Goal: Task Accomplishment & Management: Use online tool/utility

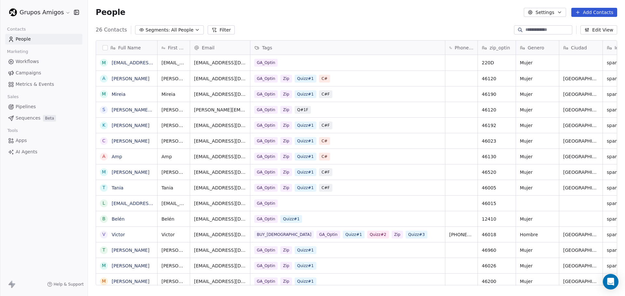
scroll to position [256, 532]
click at [65, 12] on html "Grupos Amigos Contacts People Marketing Workflows Campaigns Metrics & Events Sa…" at bounding box center [312, 148] width 625 height 296
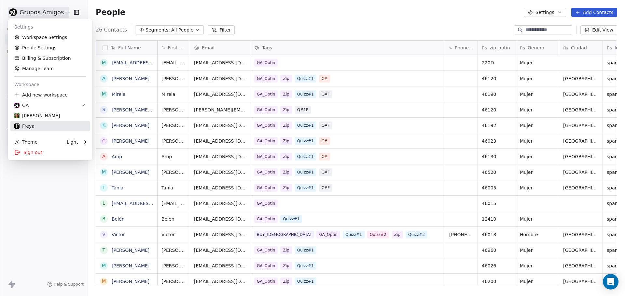
click at [30, 126] on div "Freya" at bounding box center [24, 126] width 20 height 7
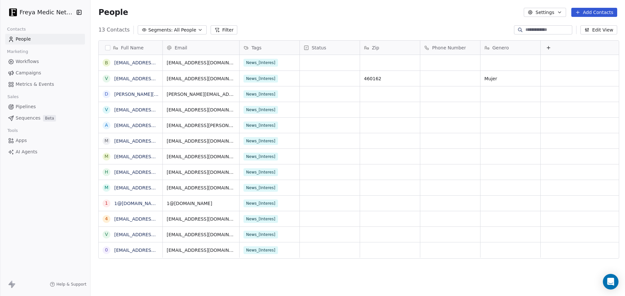
scroll to position [256, 532]
click at [130, 63] on link "[EMAIL_ADDRESS][DOMAIN_NAME]" at bounding box center [154, 62] width 80 height 5
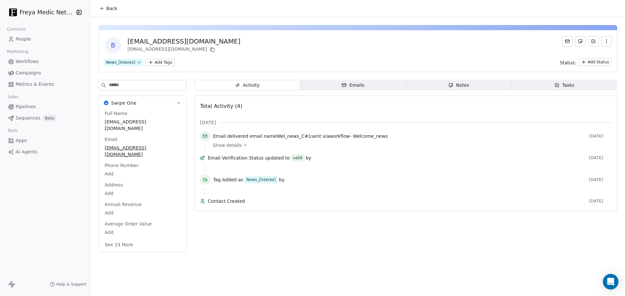
click at [231, 147] on span "Show details" at bounding box center [226, 145] width 29 height 7
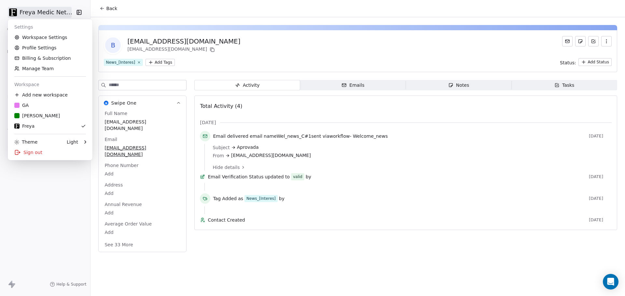
click at [56, 14] on html "Freya Medic Network Contacts People Marketing Workflows Campaigns Metrics & Eve…" at bounding box center [312, 148] width 625 height 296
click at [43, 48] on link "Profile Settings" at bounding box center [49, 48] width 79 height 10
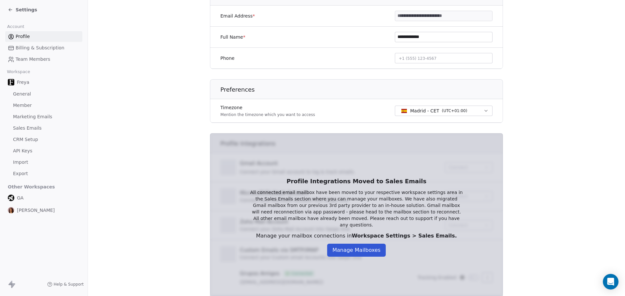
scroll to position [145, 0]
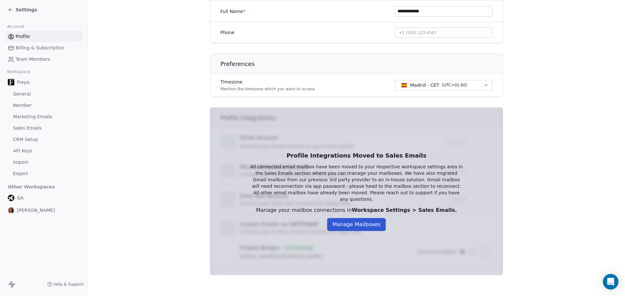
click at [23, 142] on span "CRM Setup" at bounding box center [25, 139] width 25 height 7
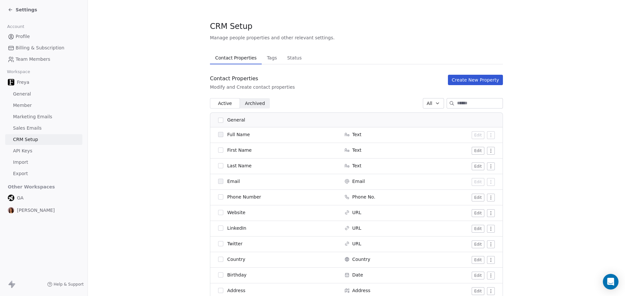
click at [24, 130] on span "Sales Emails" at bounding box center [27, 128] width 29 height 7
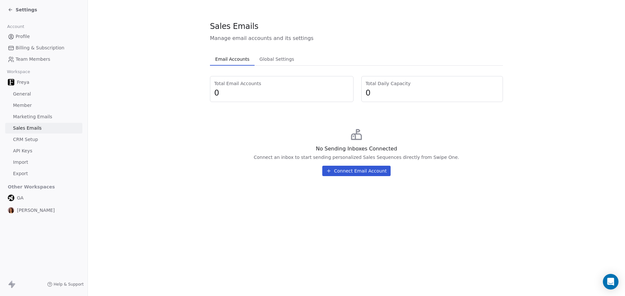
click at [355, 173] on button "Connect Email Account" at bounding box center [356, 171] width 68 height 10
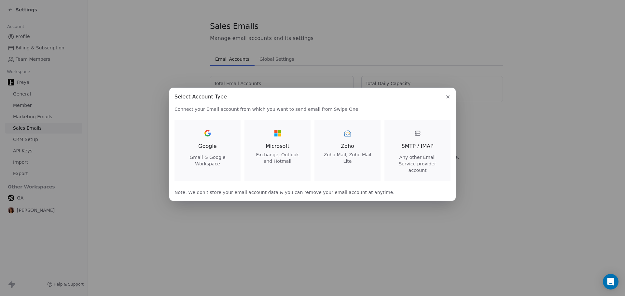
click at [209, 148] on span "Google" at bounding box center [207, 146] width 18 height 8
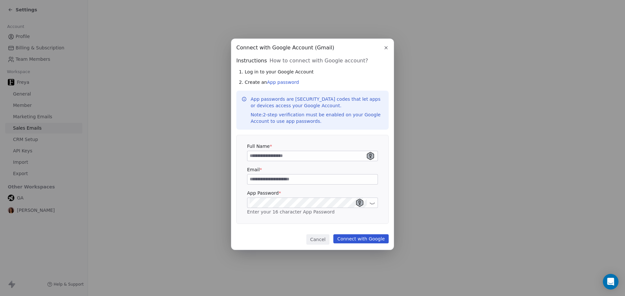
click at [387, 47] on icon "button" at bounding box center [385, 47] width 5 height 5
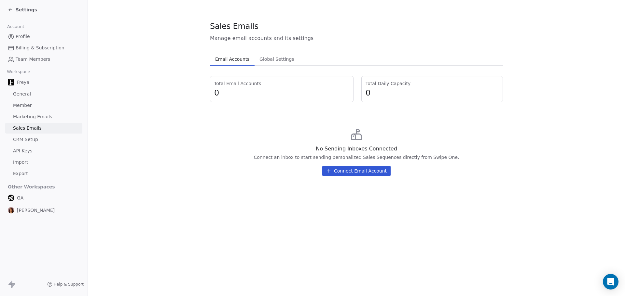
drag, startPoint x: 163, startPoint y: 167, endPoint x: 149, endPoint y: 169, distance: 13.4
click at [163, 167] on section "Sales Emails Manage email accounts and its settings Email Accounts Email Accoun…" at bounding box center [356, 101] width 537 height 202
click at [192, 174] on section "Sales Emails Manage email accounts and its settings Email Accounts Email Accoun…" at bounding box center [356, 101] width 537 height 202
click at [10, 10] on icon at bounding box center [10, 10] width 3 height 0
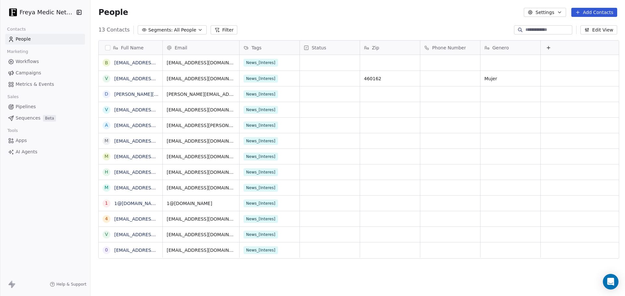
scroll to position [256, 532]
click at [27, 70] on span "Campaigns" at bounding box center [28, 73] width 25 height 7
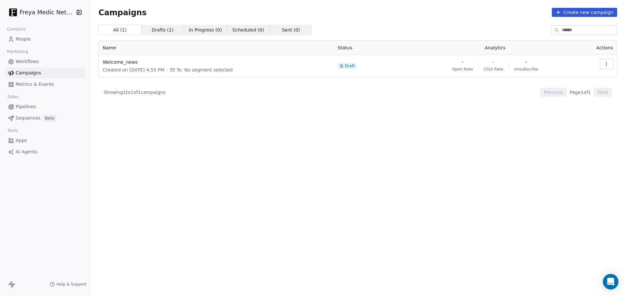
click at [35, 64] on span "Workflows" at bounding box center [27, 61] width 23 height 7
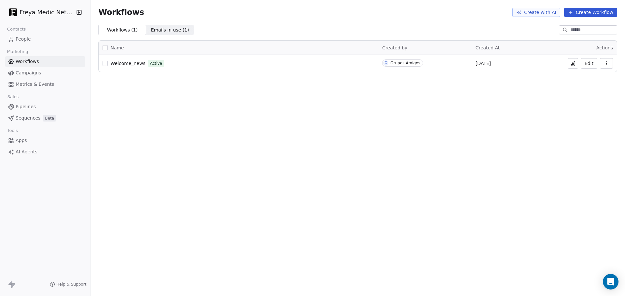
click at [574, 60] on button at bounding box center [572, 63] width 10 height 10
click at [24, 143] on span "Apps" at bounding box center [21, 140] width 11 height 7
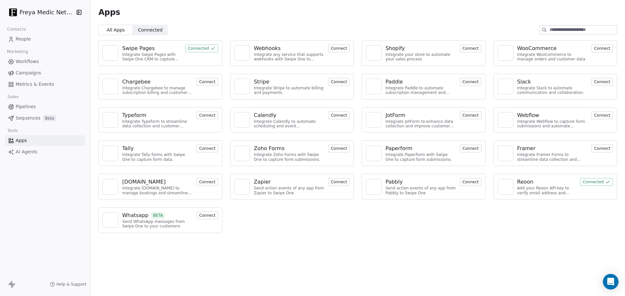
click at [26, 61] on span "Workflows" at bounding box center [27, 61] width 23 height 7
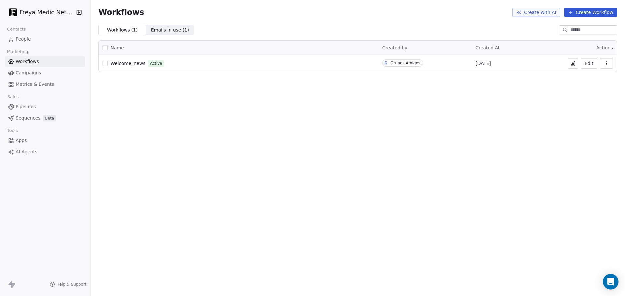
click at [161, 33] on span "Emails in use ( 1 )" at bounding box center [170, 30] width 38 height 7
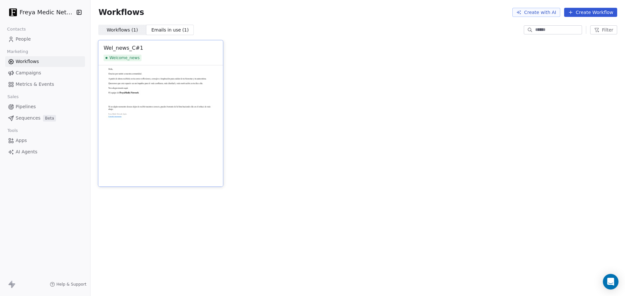
click at [148, 88] on img at bounding box center [160, 125] width 125 height 121
click at [143, 80] on img at bounding box center [160, 125] width 125 height 121
click at [120, 34] on span "Workflows ( 1 ) Workflows ( 1 )" at bounding box center [122, 30] width 48 height 10
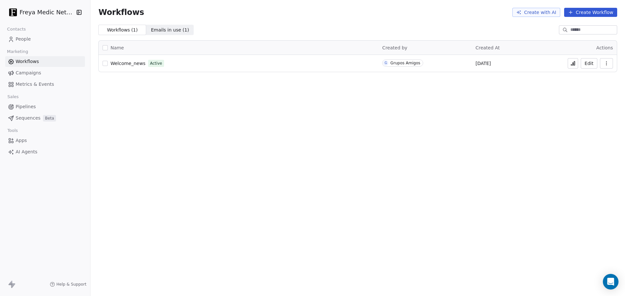
click at [343, 138] on div "Workflows Create with AI Create Workflow Workflows ( 1 ) Workflows ( 1 ) Emails…" at bounding box center [357, 148] width 534 height 296
click at [260, 114] on div "Workflows Create with AI Create Workflow Workflows ( 1 ) Workflows ( 1 ) Emails…" at bounding box center [357, 148] width 534 height 296
click at [610, 62] on button "button" at bounding box center [606, 63] width 13 height 10
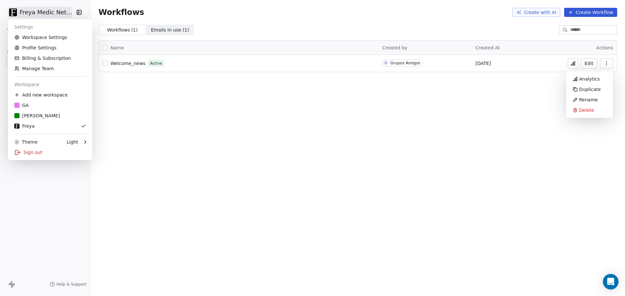
click at [62, 12] on html "Freya Medic Network Contacts People Marketing Workflows Campaigns Metrics & Eve…" at bounding box center [312, 148] width 625 height 296
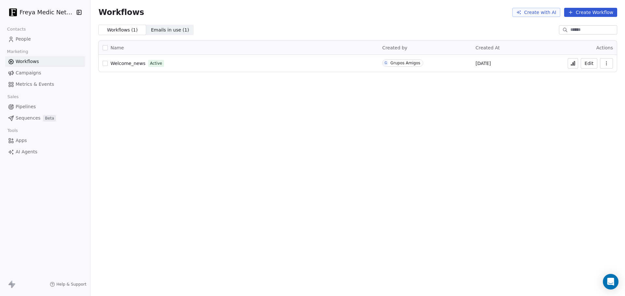
click at [402, 119] on div "Workflows Create with AI Create Workflow Workflows ( 1 ) Workflows ( 1 ) Emails…" at bounding box center [357, 148] width 534 height 296
click at [610, 65] on button "button" at bounding box center [606, 63] width 13 height 10
click at [199, 108] on div "Workflows Create with AI Create Workflow Workflows ( 1 ) Workflows ( 1 ) Emails…" at bounding box center [357, 148] width 534 height 296
click at [591, 15] on button "Create Workflow" at bounding box center [590, 12] width 53 height 9
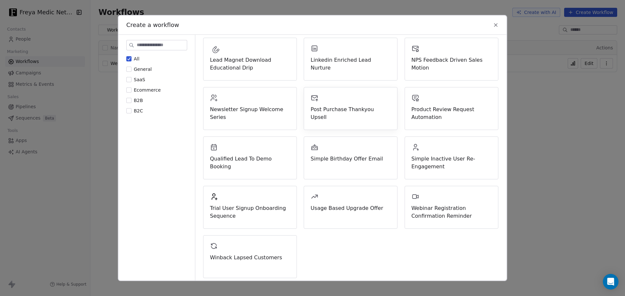
scroll to position [179, 0]
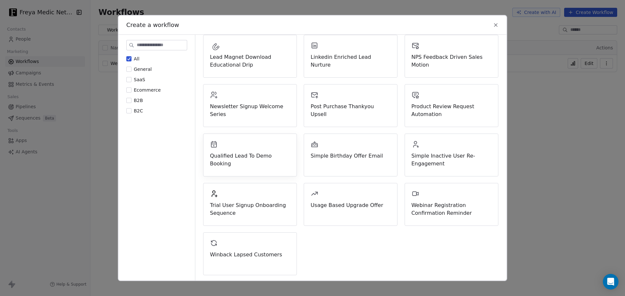
click at [243, 154] on span "Qualified Lead To Demo Booking" at bounding box center [250, 160] width 80 height 16
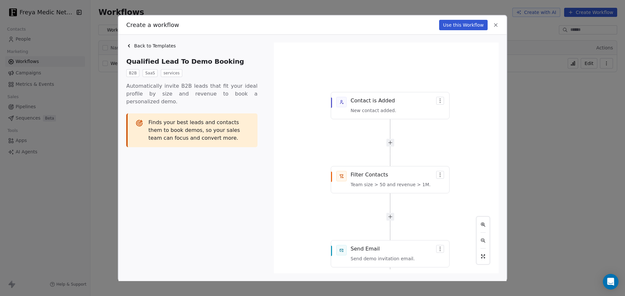
click at [132, 45] on div "Back to Templates" at bounding box center [193, 46] width 135 height 7
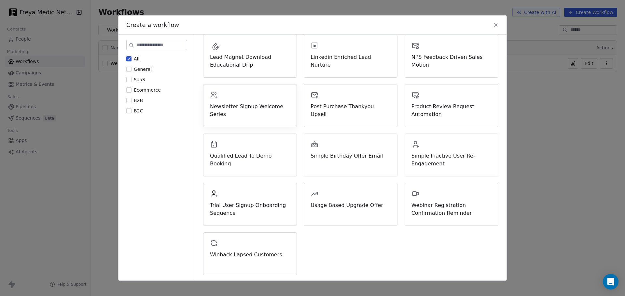
click at [256, 115] on span "Newsletter Signup Welcome Series" at bounding box center [250, 111] width 80 height 16
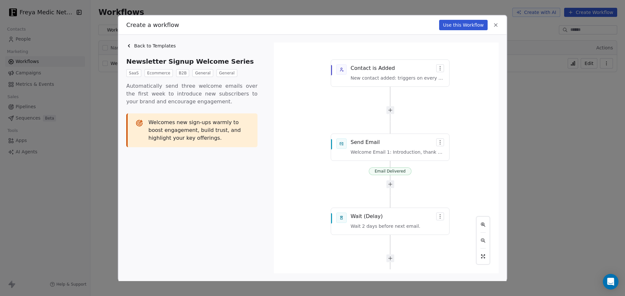
click at [130, 48] on icon at bounding box center [128, 45] width 5 height 5
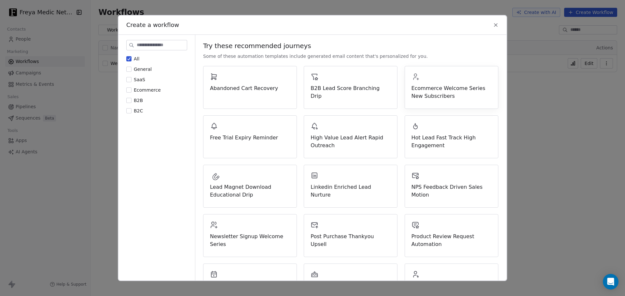
scroll to position [0, 0]
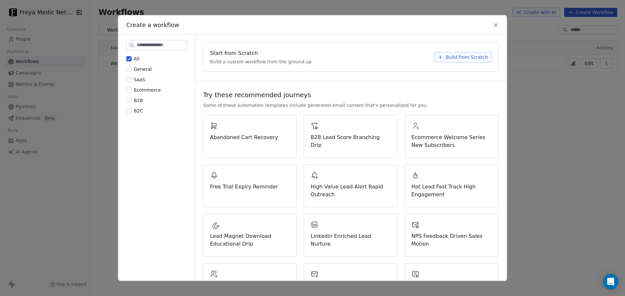
click at [472, 54] on span "Build from Scratch" at bounding box center [466, 57] width 42 height 7
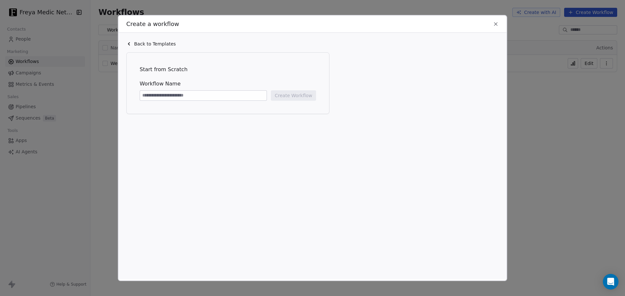
click at [169, 93] on input at bounding box center [203, 96] width 127 height 10
type input "**********"
click at [281, 134] on div "**********" at bounding box center [229, 162] width 207 height 220
click at [288, 93] on button "Create Workflow" at bounding box center [293, 95] width 45 height 10
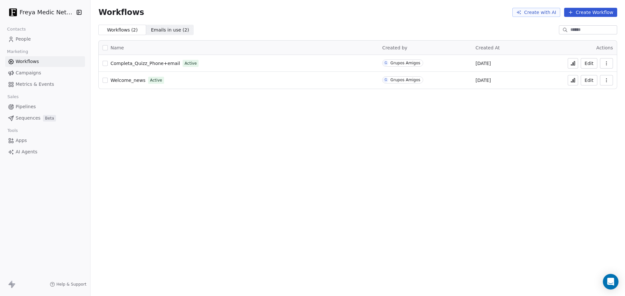
click at [60, 16] on html "Freya Medic Network Contacts People Marketing Workflows Campaigns Metrics & Eve…" at bounding box center [312, 148] width 625 height 296
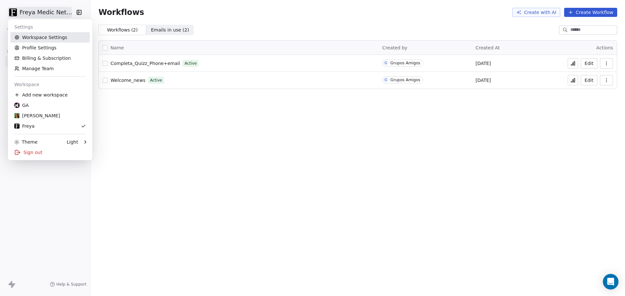
click at [55, 40] on link "Workspace Settings" at bounding box center [49, 37] width 79 height 10
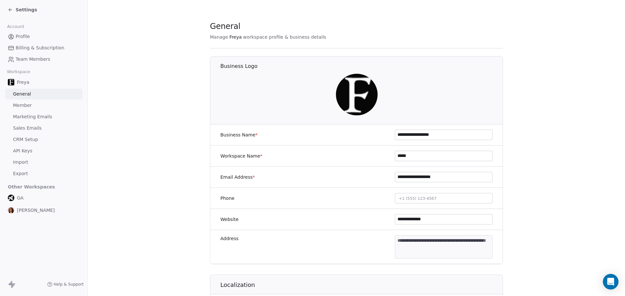
click at [34, 47] on span "Billing & Subscription" at bounding box center [40, 48] width 49 height 7
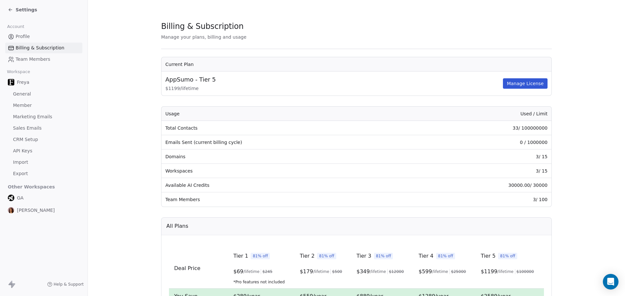
click at [33, 59] on span "Team Members" at bounding box center [33, 59] width 34 height 7
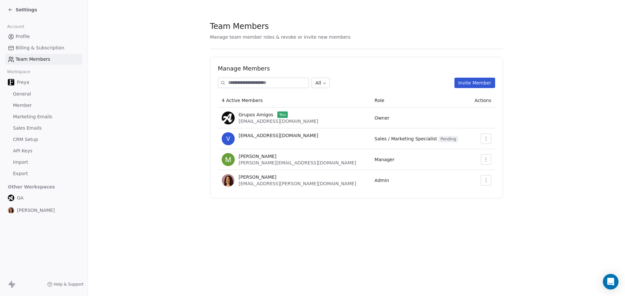
click at [24, 35] on span "Profile" at bounding box center [23, 36] width 14 height 7
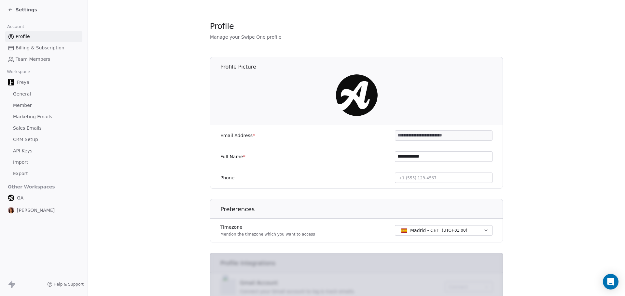
click at [30, 104] on span "Member" at bounding box center [22, 105] width 19 height 7
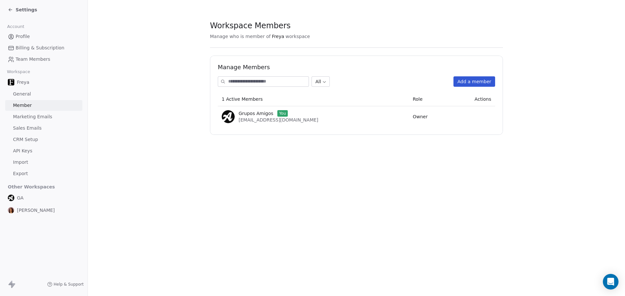
click at [33, 119] on span "Marketing Emails" at bounding box center [32, 117] width 39 height 7
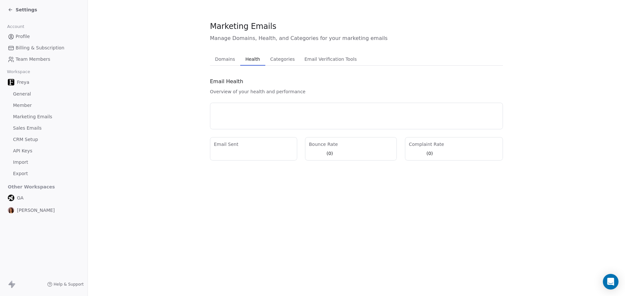
click at [243, 63] on span "Health" at bounding box center [253, 59] width 20 height 9
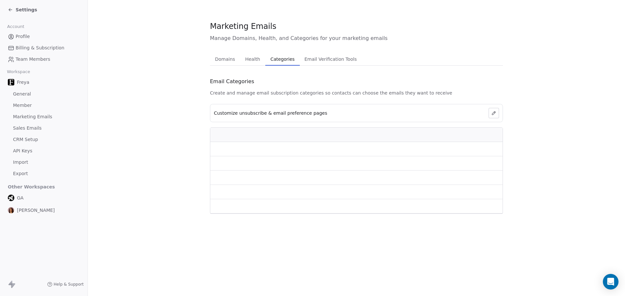
click at [281, 58] on span "Categories" at bounding box center [282, 59] width 29 height 9
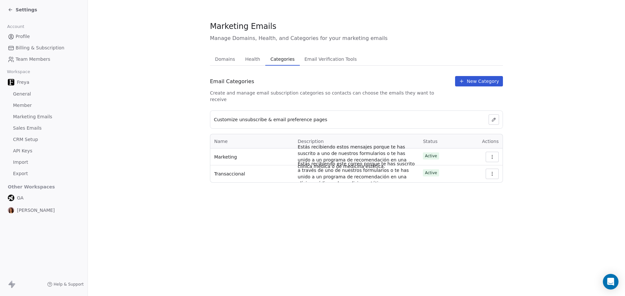
click at [319, 59] on span "Email Verification Tools" at bounding box center [331, 59] width 58 height 9
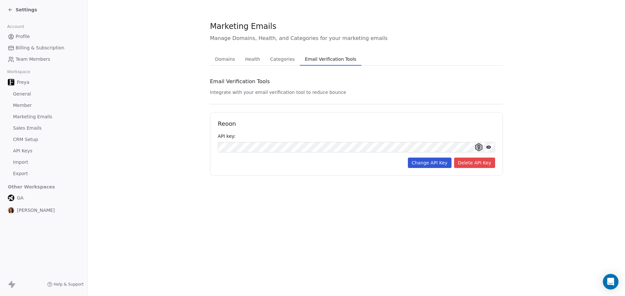
click at [224, 57] on span "Domains" at bounding box center [224, 59] width 25 height 9
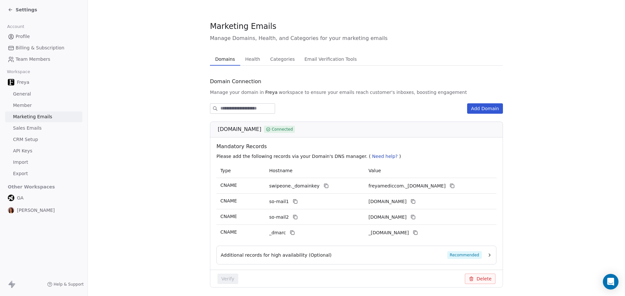
click at [245, 55] on span "Health" at bounding box center [252, 59] width 20 height 9
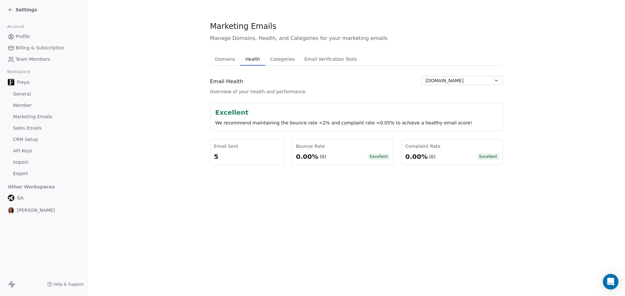
click at [491, 83] on button "freyamedic.com" at bounding box center [461, 80] width 81 height 9
click at [490, 81] on html "Settings Account Profile Billing & Subscription Team Members Workspace Freya Ge…" at bounding box center [312, 148] width 625 height 296
click at [310, 212] on div "Marketing Emails Manage Domains, Health, and Categories for your marketing emai…" at bounding box center [356, 148] width 537 height 296
drag, startPoint x: 334, startPoint y: 203, endPoint x: 318, endPoint y: 196, distance: 17.6
click at [335, 203] on div "Marketing Emails Manage Domains, Health, and Categories for your marketing emai…" at bounding box center [356, 148] width 537 height 296
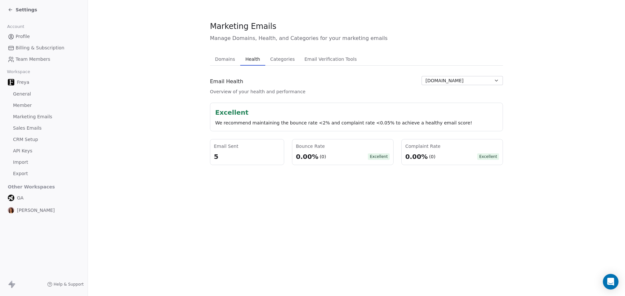
click at [27, 198] on div "GA" at bounding box center [43, 198] width 77 height 12
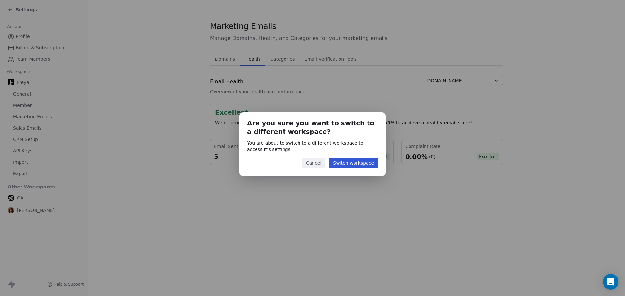
click at [314, 162] on button "Cancel" at bounding box center [313, 163] width 23 height 10
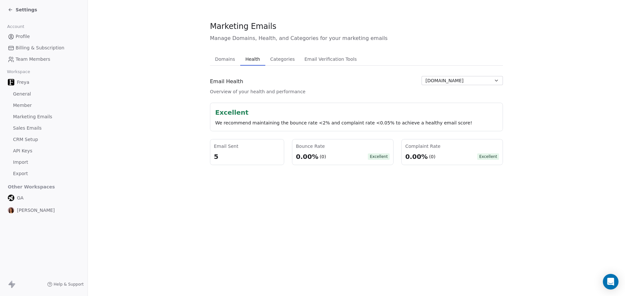
click at [22, 83] on span "Freya" at bounding box center [23, 82] width 12 height 7
click at [229, 59] on span "Domains" at bounding box center [224, 59] width 25 height 9
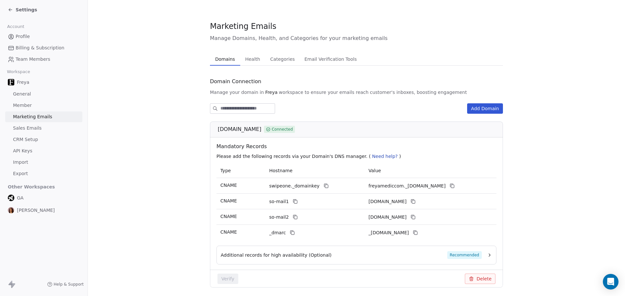
click at [284, 58] on span "Categories" at bounding box center [282, 59] width 30 height 9
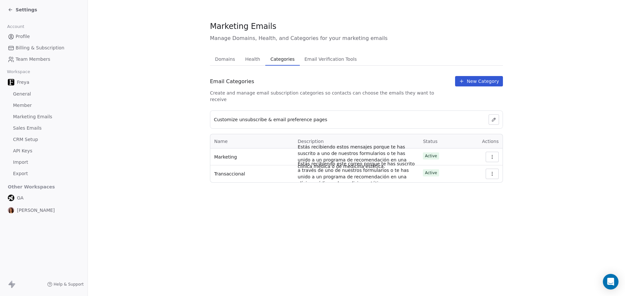
click at [153, 97] on section "Marketing Emails Manage Domains, Health, and Categories for your marketing emai…" at bounding box center [356, 102] width 537 height 204
click at [20, 34] on span "Profile" at bounding box center [23, 36] width 14 height 7
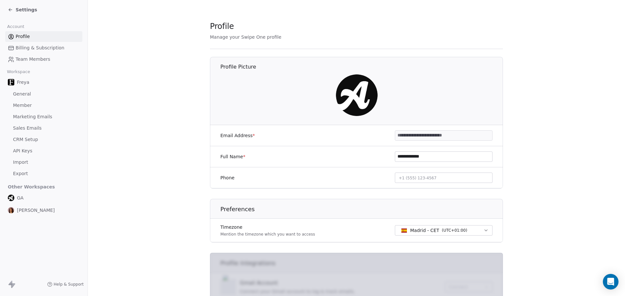
click at [32, 47] on span "Billing & Subscription" at bounding box center [40, 48] width 49 height 7
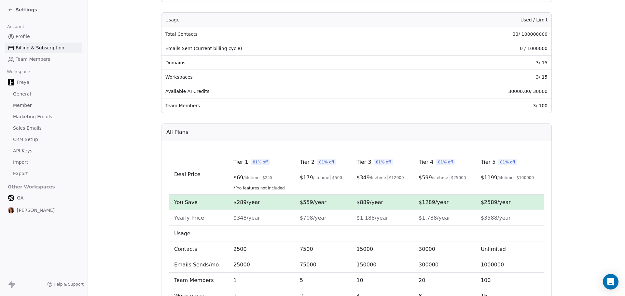
scroll to position [33, 0]
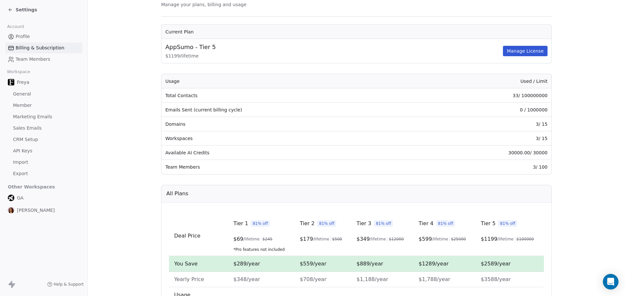
click at [20, 35] on span "Profile" at bounding box center [23, 36] width 14 height 7
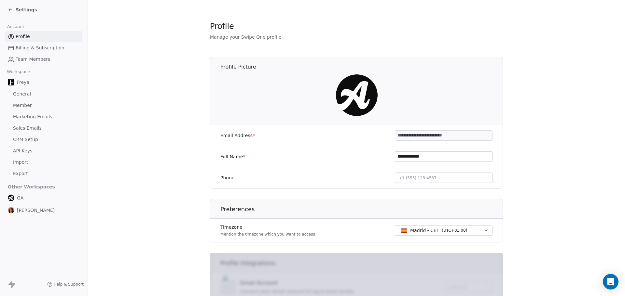
click at [27, 137] on span "CRM Setup" at bounding box center [25, 139] width 25 height 7
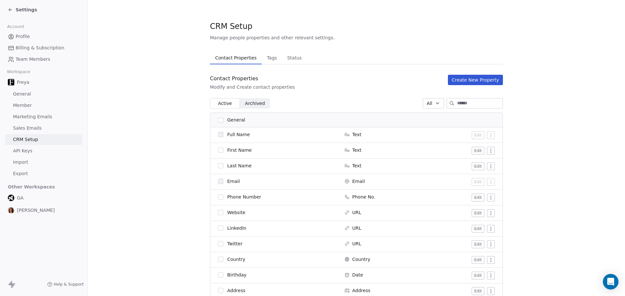
click at [23, 154] on span "API Keys" at bounding box center [22, 151] width 19 height 7
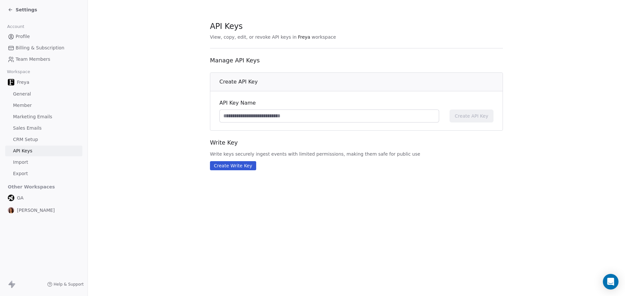
click at [23, 83] on span "Freya" at bounding box center [23, 82] width 12 height 7
click at [23, 93] on span "General" at bounding box center [22, 94] width 18 height 7
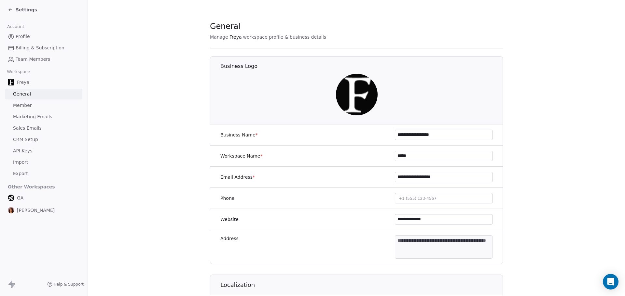
click at [27, 106] on span "Member" at bounding box center [22, 105] width 19 height 7
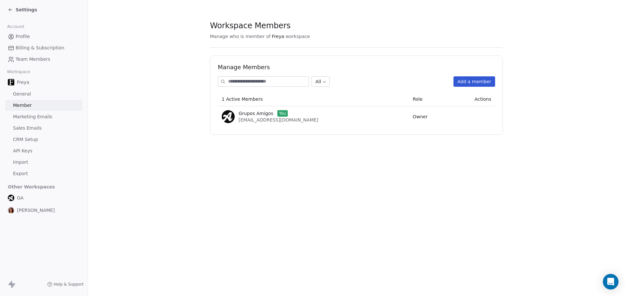
click at [29, 115] on span "Marketing Emails" at bounding box center [32, 117] width 39 height 7
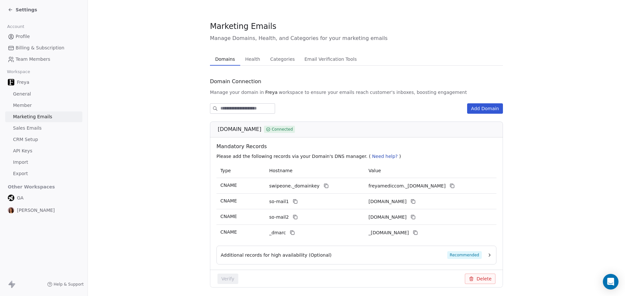
click at [30, 129] on span "Sales Emails" at bounding box center [27, 128] width 29 height 7
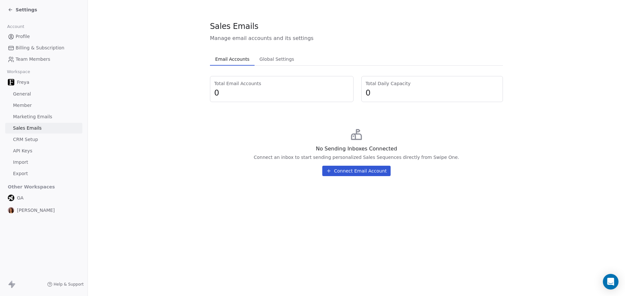
click at [30, 139] on span "CRM Setup" at bounding box center [25, 139] width 25 height 7
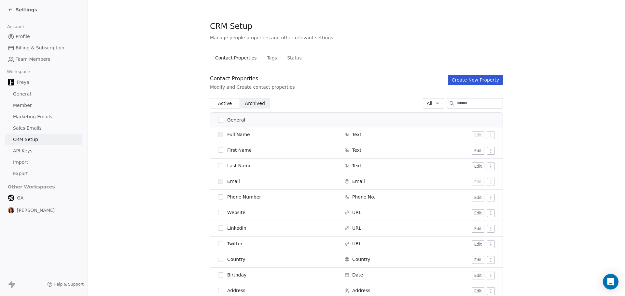
click at [31, 149] on span "API Keys" at bounding box center [22, 151] width 19 height 7
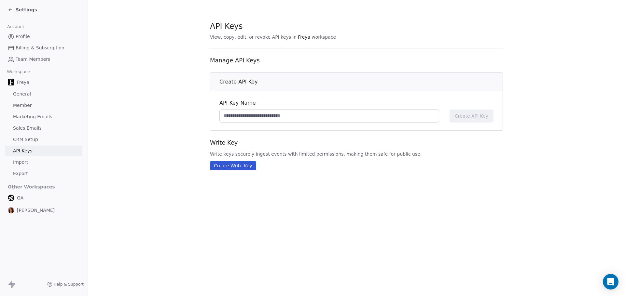
click at [31, 162] on link "Import" at bounding box center [43, 162] width 77 height 11
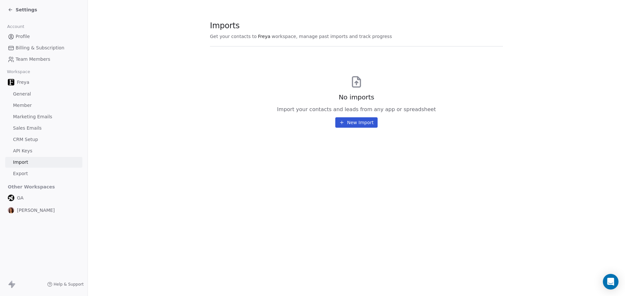
click at [24, 173] on span "Export" at bounding box center [20, 173] width 15 height 7
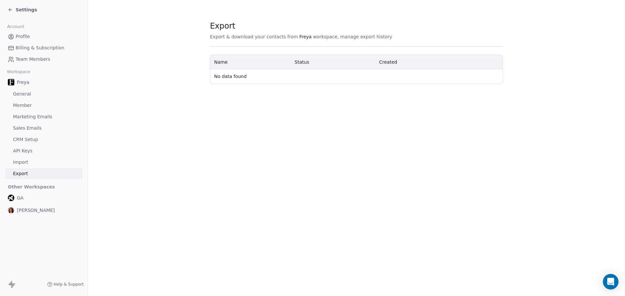
click at [9, 8] on icon at bounding box center [10, 9] width 5 height 5
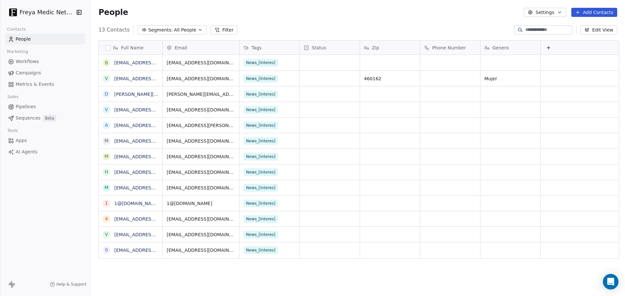
scroll to position [256, 532]
click at [26, 142] on span "Apps" at bounding box center [21, 140] width 11 height 7
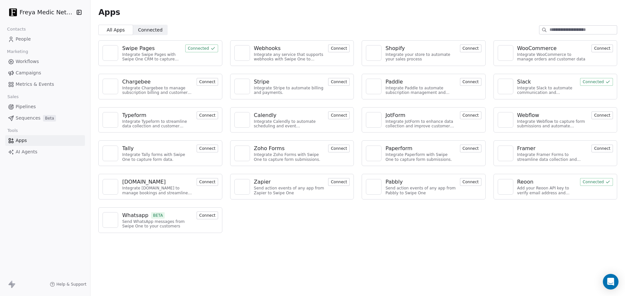
click at [337, 49] on button "Connect" at bounding box center [338, 49] width 21 height 8
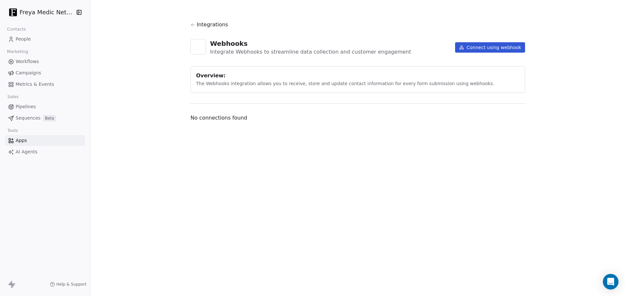
click at [498, 45] on button "Connect using webhook" at bounding box center [490, 47] width 70 height 10
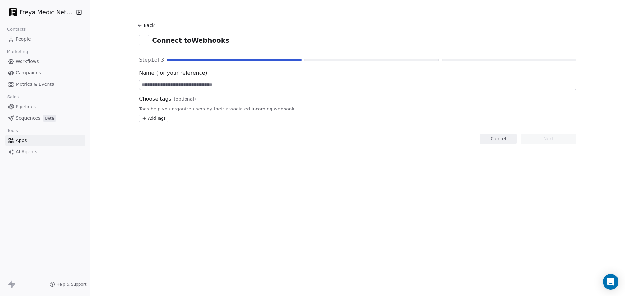
click at [164, 87] on input at bounding box center [357, 85] width 437 height 10
type input "**********"
click at [213, 147] on section "**********" at bounding box center [357, 82] width 468 height 165
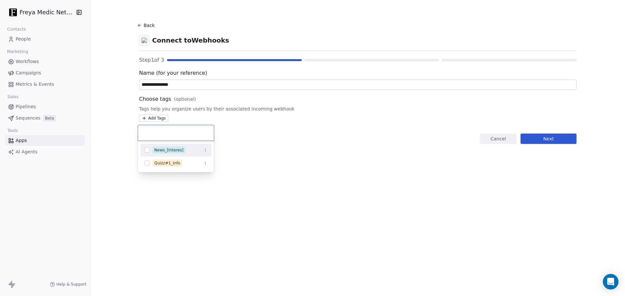
click at [156, 117] on html "**********" at bounding box center [312, 148] width 625 height 296
click at [147, 166] on div "Quizz#1_Info" at bounding box center [176, 163] width 71 height 10
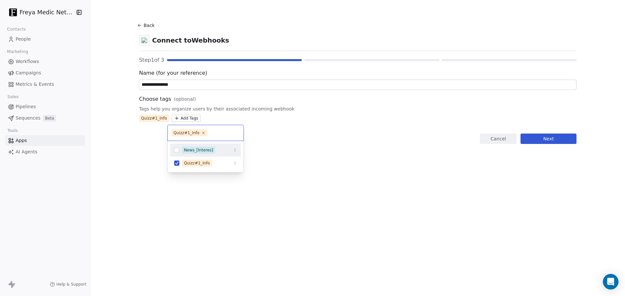
click at [263, 154] on html "**********" at bounding box center [312, 148] width 625 height 296
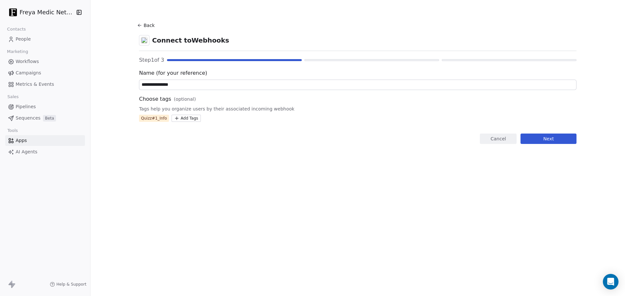
click at [548, 140] on button "Next" at bounding box center [548, 139] width 56 height 10
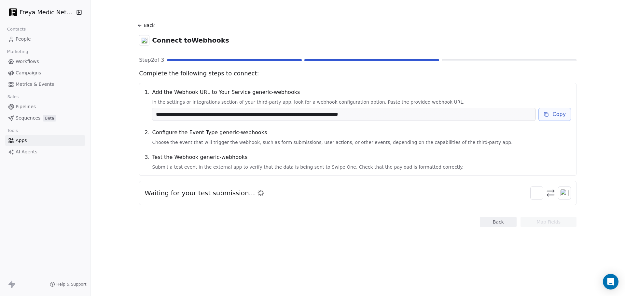
click at [454, 117] on input "**********" at bounding box center [343, 114] width 383 height 12
drag, startPoint x: 430, startPoint y: 117, endPoint x: 291, endPoint y: 115, distance: 139.6
click at [292, 115] on input "**********" at bounding box center [343, 114] width 383 height 12
click at [398, 236] on section "**********" at bounding box center [357, 124] width 468 height 248
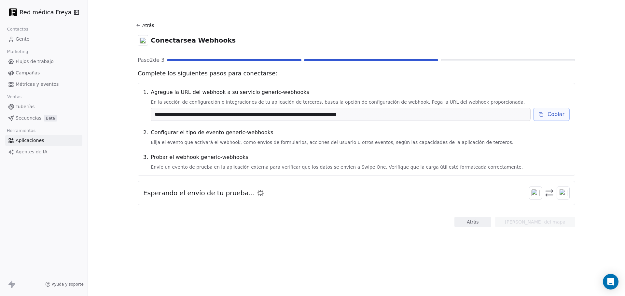
click at [558, 120] on button "Copiar" at bounding box center [551, 114] width 36 height 13
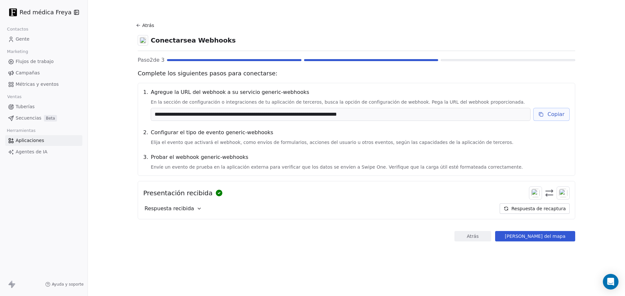
click at [198, 209] on icon at bounding box center [199, 208] width 3 height 1
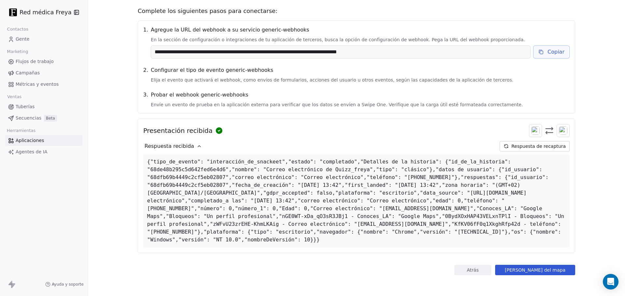
scroll to position [66, 0]
click at [596, 132] on div "**********" at bounding box center [356, 148] width 537 height 296
click at [544, 268] on font "Campos del mapa" at bounding box center [535, 270] width 61 height 5
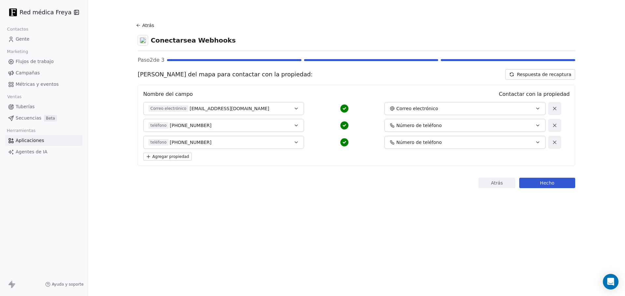
click at [553, 143] on icon at bounding box center [554, 143] width 6 height 6
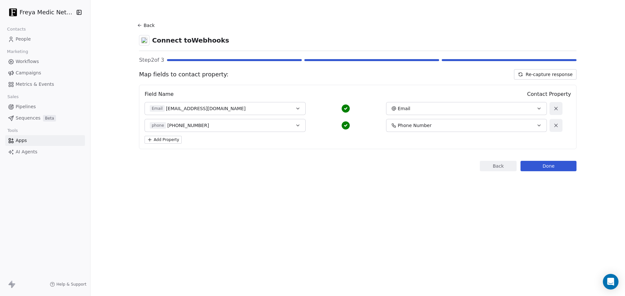
click at [192, 188] on section "Back Connect to Webhooks Step 2 of 3 Map fields to contact property: Re-capture…" at bounding box center [357, 96] width 468 height 192
click at [162, 140] on button "Add Property" at bounding box center [162, 140] width 37 height 8
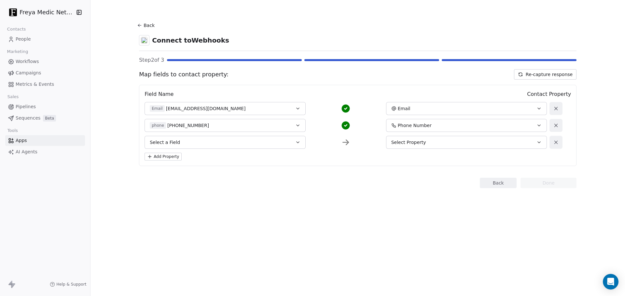
click at [174, 142] on span "Select a Field" at bounding box center [165, 142] width 30 height 7
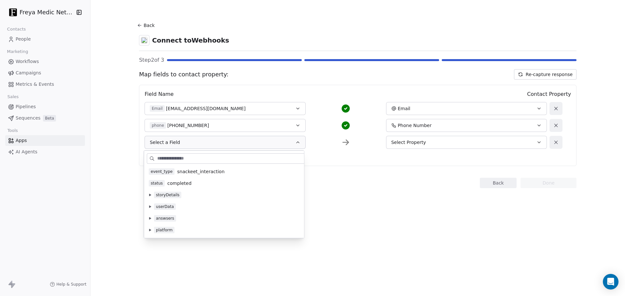
click at [409, 142] on span "Select Property" at bounding box center [408, 142] width 35 height 7
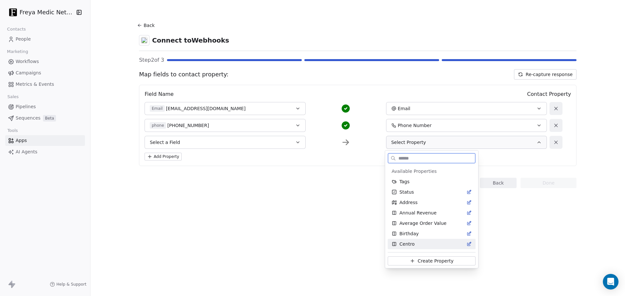
click at [402, 245] on span "Centro" at bounding box center [406, 244] width 15 height 7
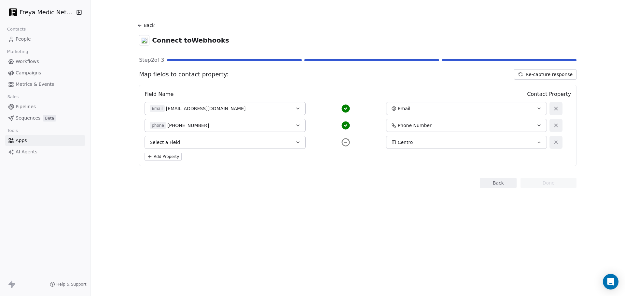
click at [202, 141] on button "Select a Field" at bounding box center [224, 142] width 161 height 13
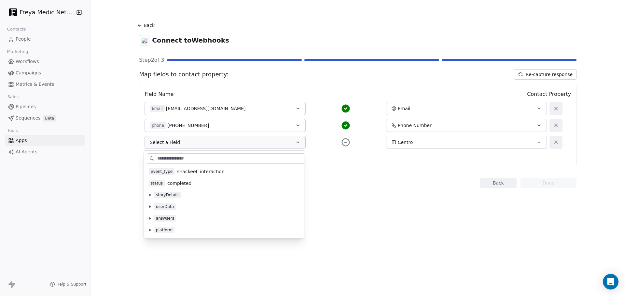
click at [151, 205] on button at bounding box center [149, 206] width 5 height 5
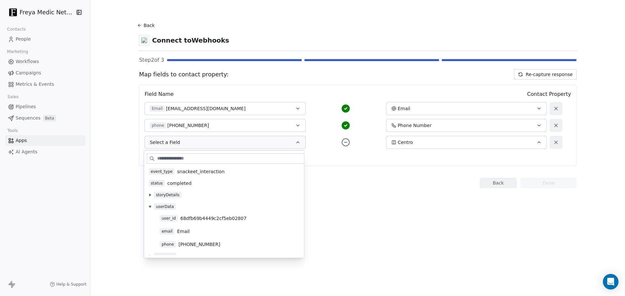
scroll to position [18, 0]
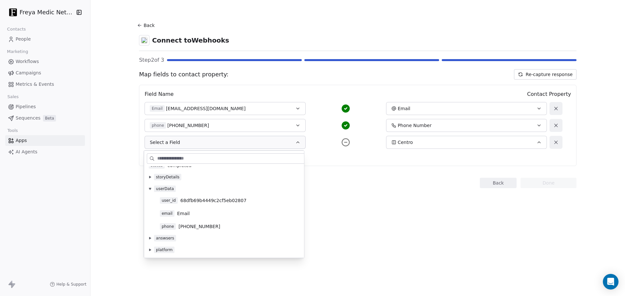
click at [149, 237] on icon at bounding box center [150, 238] width 3 height 3
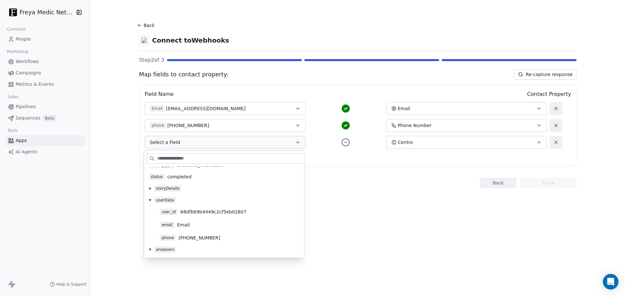
scroll to position [0, 0]
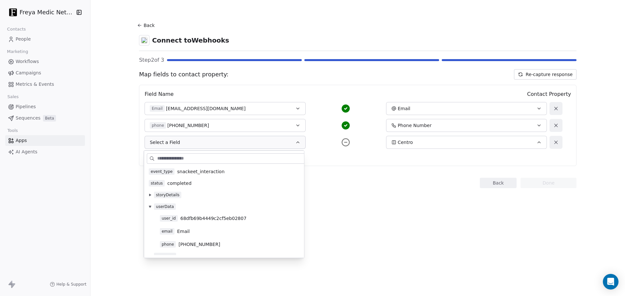
click at [150, 208] on button at bounding box center [149, 206] width 5 height 5
click at [150, 218] on icon at bounding box center [150, 219] width 2 height 2
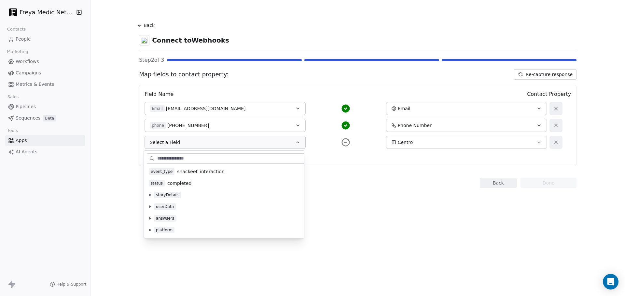
click at [554, 145] on icon at bounding box center [556, 143] width 6 height 6
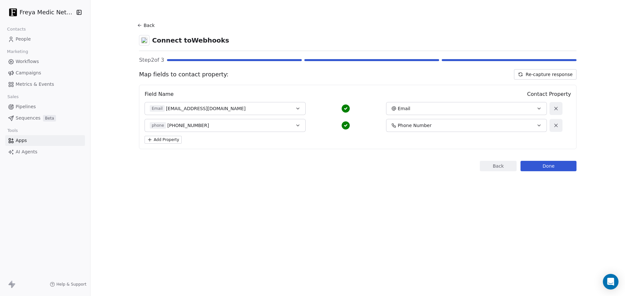
click at [182, 180] on section "Back Connect to Webhooks Step 2 of 3 Map fields to contact property: Re-capture…" at bounding box center [357, 96] width 468 height 192
click at [531, 166] on button "Done" at bounding box center [548, 166] width 56 height 10
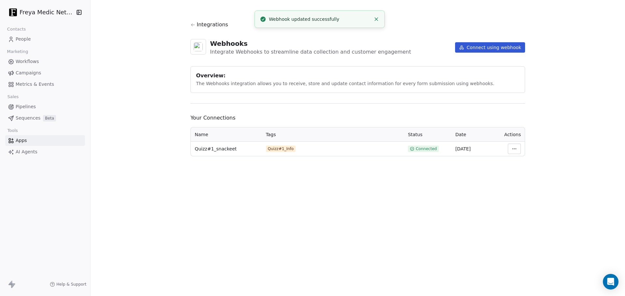
click at [315, 206] on div "Integrations Webhooks Integrate Webhooks to streamline data collection and cust…" at bounding box center [357, 148] width 534 height 296
click at [26, 38] on span "People" at bounding box center [23, 39] width 15 height 7
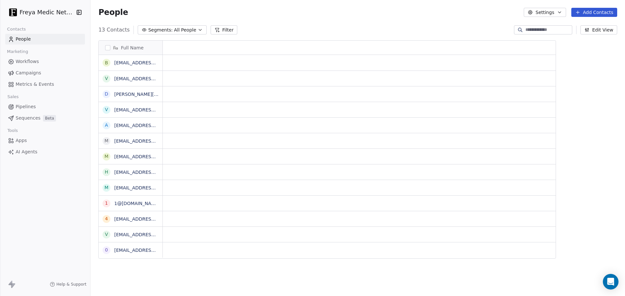
scroll to position [256, 532]
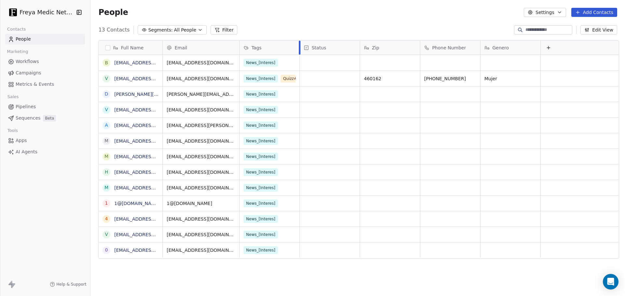
drag, startPoint x: 297, startPoint y: 46, endPoint x: 308, endPoint y: 48, distance: 11.6
click at [300, 48] on div at bounding box center [300, 48] width 2 height 14
click at [29, 62] on span "Workflows" at bounding box center [27, 61] width 23 height 7
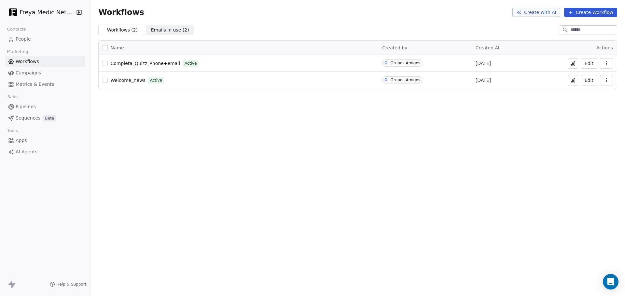
click at [159, 61] on span "Completa_Quizz_Phone+email" at bounding box center [145, 63] width 70 height 5
click at [36, 83] on span "Metrics & Events" at bounding box center [35, 84] width 38 height 7
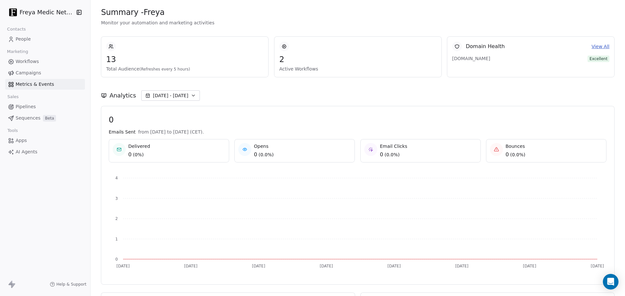
click at [31, 75] on span "Campaigns" at bounding box center [28, 73] width 25 height 7
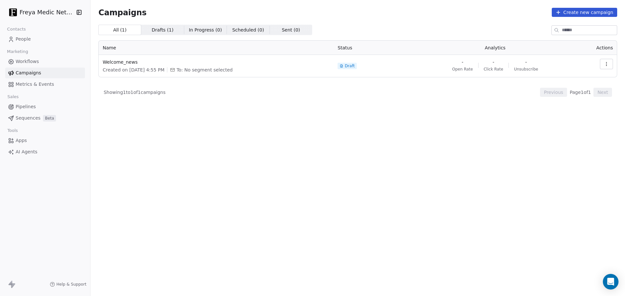
click at [26, 59] on span "Workflows" at bounding box center [27, 61] width 23 height 7
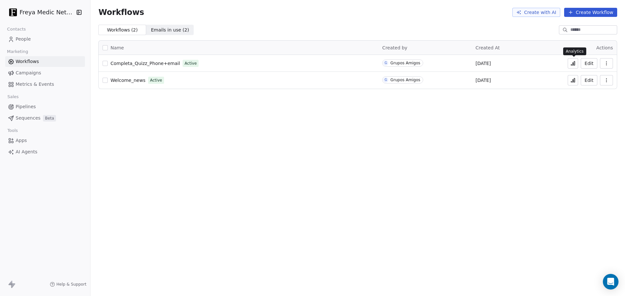
click at [573, 63] on icon at bounding box center [572, 64] width 1 height 3
click at [31, 59] on span "Workflows" at bounding box center [27, 61] width 23 height 7
click at [27, 41] on span "People" at bounding box center [23, 39] width 15 height 7
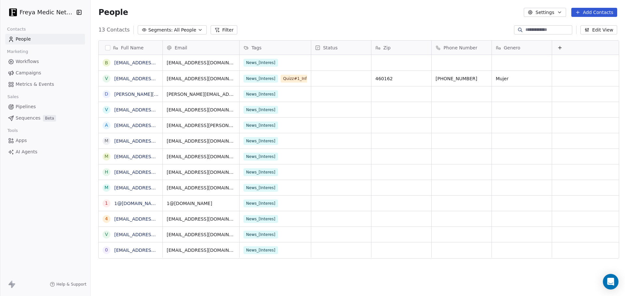
scroll to position [256, 532]
click at [131, 77] on link "[EMAIL_ADDRESS][DOMAIN_NAME]" at bounding box center [154, 78] width 80 height 5
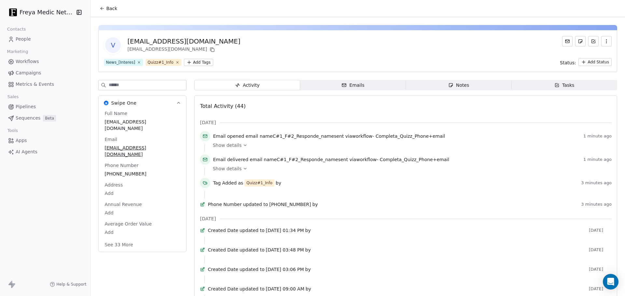
click at [361, 88] on span "Emails Emails" at bounding box center [353, 85] width 106 height 10
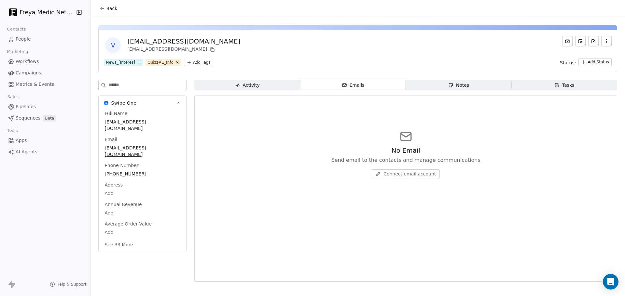
click at [394, 174] on span "Connect email account" at bounding box center [409, 174] width 52 height 7
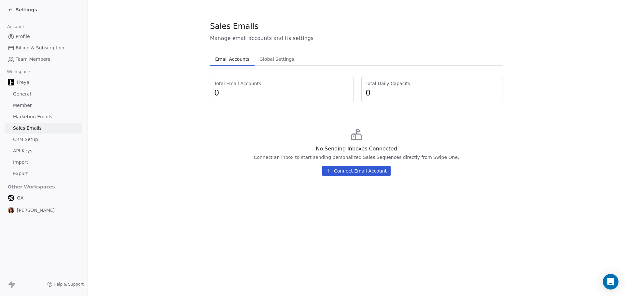
click at [284, 159] on div "Connect an inbox to start sending personalized Sales Sequences directly from Sw…" at bounding box center [355, 157] width 205 height 7
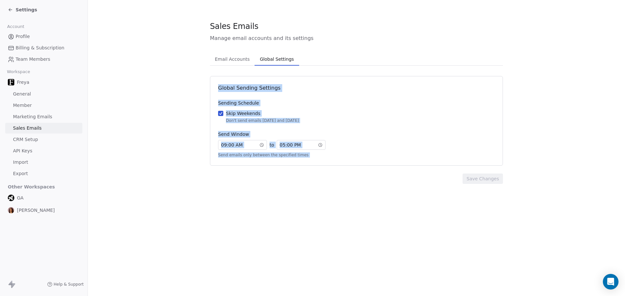
click at [280, 64] on button "Global Settings Global Settings" at bounding box center [276, 59] width 44 height 13
click at [384, 115] on div "Skip Weekends Don't send emails on Saturday and Sunday" at bounding box center [356, 116] width 277 height 13
click at [223, 115] on button "Skip Weekends Don't send emails on Saturday and Sunday" at bounding box center [220, 113] width 5 height 7
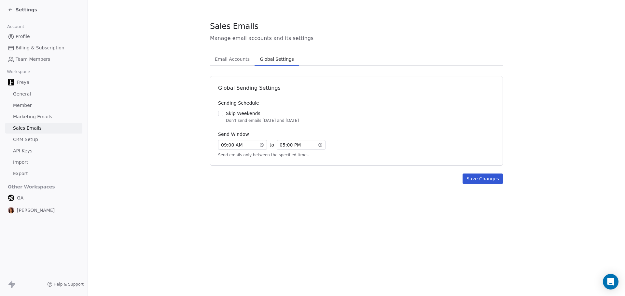
click at [232, 60] on span "Email Accounts" at bounding box center [232, 59] width 40 height 9
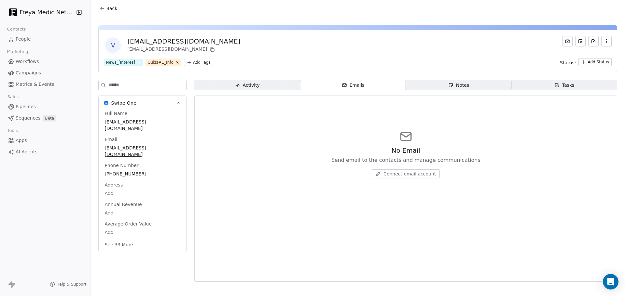
click at [21, 139] on span "Apps" at bounding box center [21, 140] width 11 height 7
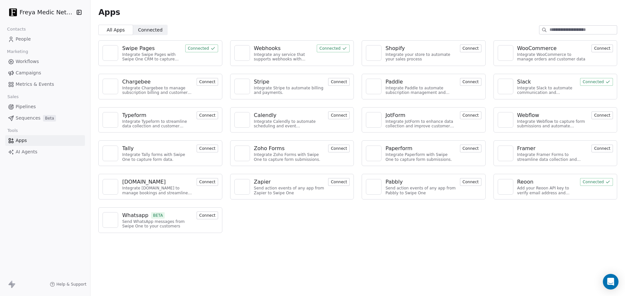
click at [25, 152] on span "AI Agents" at bounding box center [27, 152] width 22 height 7
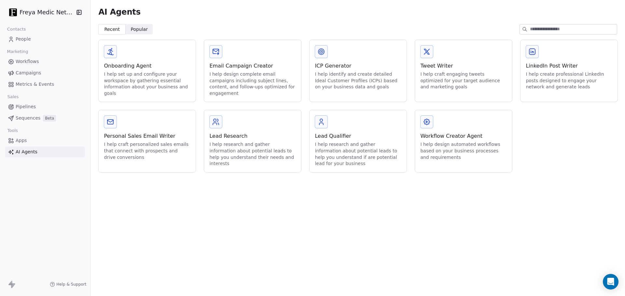
click at [24, 139] on span "Apps" at bounding box center [21, 140] width 11 height 7
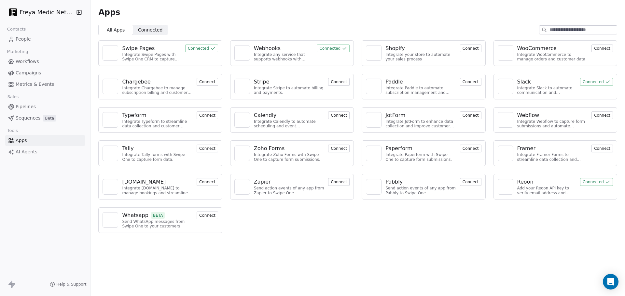
click at [27, 41] on span "People" at bounding box center [23, 39] width 15 height 7
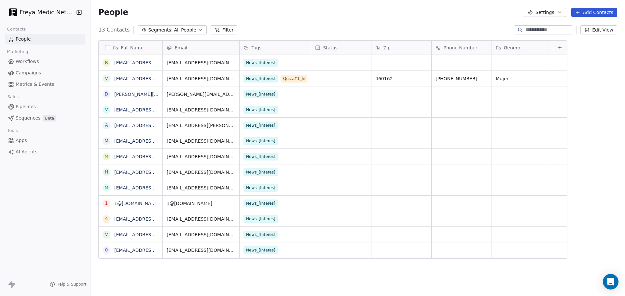
scroll to position [256, 532]
click at [55, 14] on html "Freya Medic Network Contacts People Marketing Workflows Campaigns Metrics & Eve…" at bounding box center [312, 148] width 625 height 296
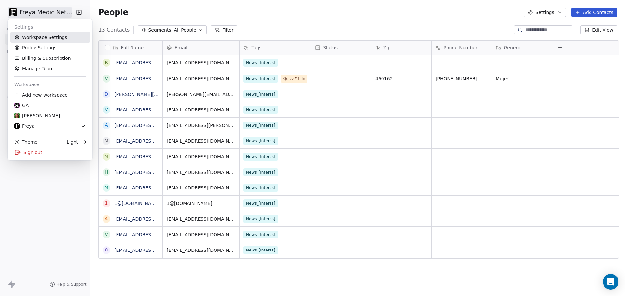
click at [47, 40] on link "Workspace Settings" at bounding box center [49, 37] width 79 height 10
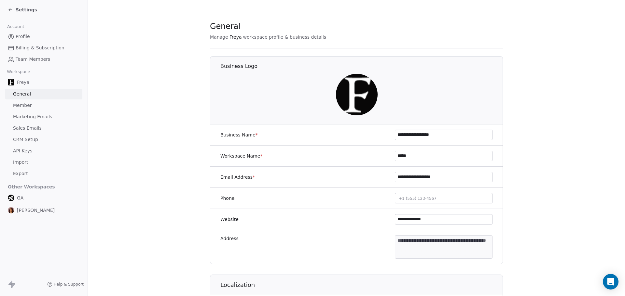
click at [34, 116] on span "Marketing Emails" at bounding box center [32, 117] width 39 height 7
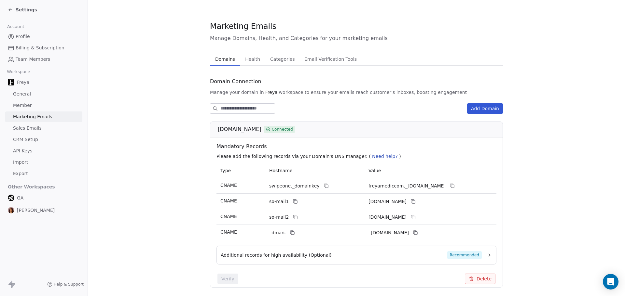
click at [33, 129] on span "Sales Emails" at bounding box center [27, 128] width 29 height 7
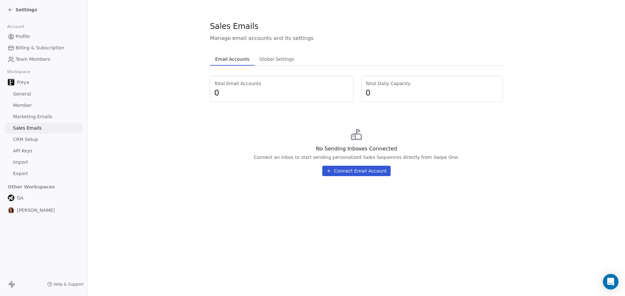
click at [350, 173] on button "Connect Email Account" at bounding box center [356, 171] width 68 height 10
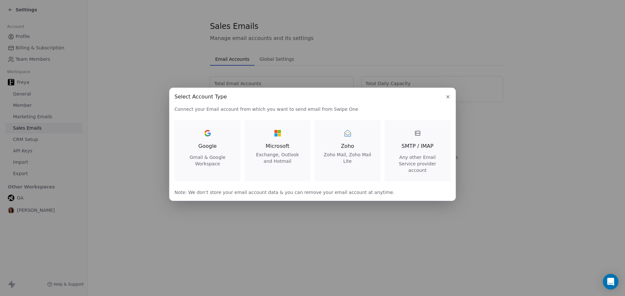
click at [206, 150] on span "Google" at bounding box center [207, 146] width 18 height 8
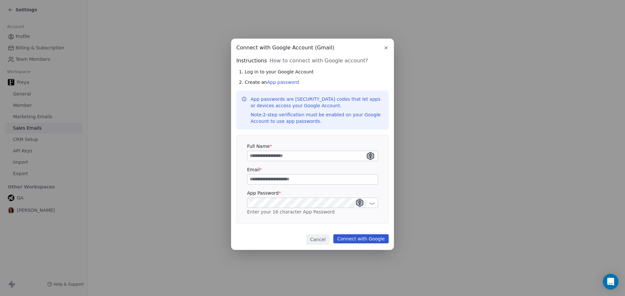
click at [267, 155] on input at bounding box center [312, 156] width 130 height 10
click at [151, 83] on div "Connect with Google Account (Gmail) Connect with Google Account (Gmail) Instruc…" at bounding box center [312, 148] width 625 height 240
click at [385, 46] on icon "button" at bounding box center [385, 47] width 5 height 5
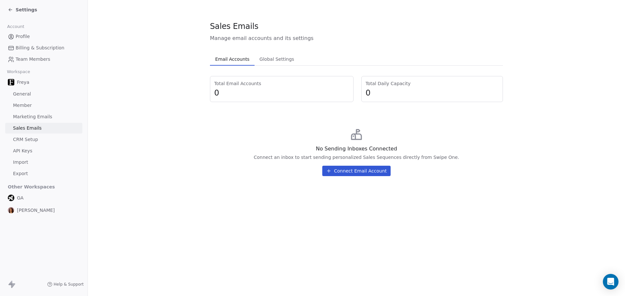
click at [32, 39] on link "Profile" at bounding box center [43, 36] width 77 height 11
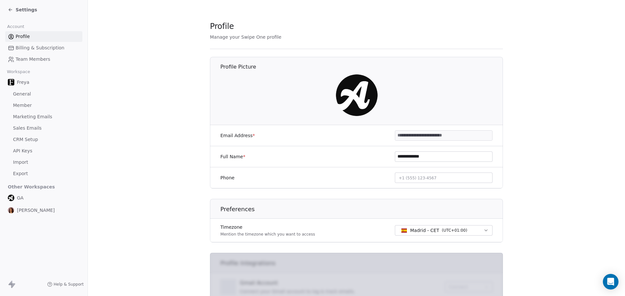
click at [14, 10] on div "Settings" at bounding box center [22, 10] width 29 height 7
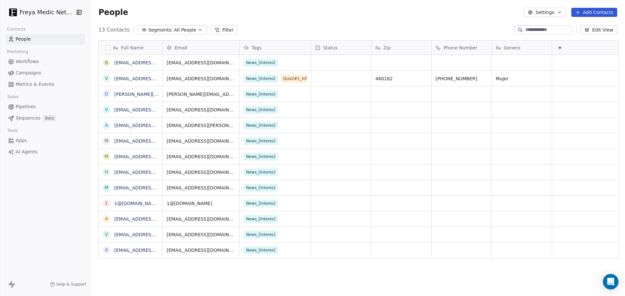
scroll to position [256, 532]
click at [28, 61] on span "Workflows" at bounding box center [27, 61] width 23 height 7
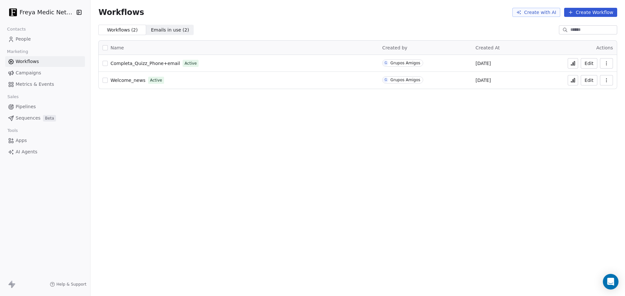
click at [139, 62] on span "Completa_Quizz_Phone+email" at bounding box center [145, 63] width 70 height 5
